Goal: Navigation & Orientation: Go to known website

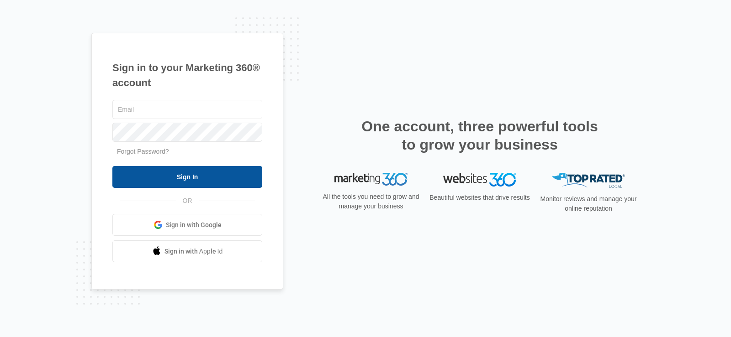
type input "[EMAIL_ADDRESS][US_STATE][DOMAIN_NAME]"
click at [192, 180] on input "Sign In" at bounding box center [187, 177] width 150 height 22
